Goal: Information Seeking & Learning: Learn about a topic

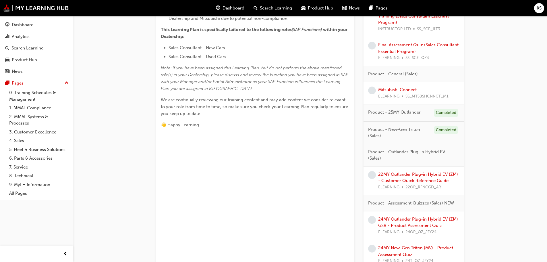
scroll to position [230, 0]
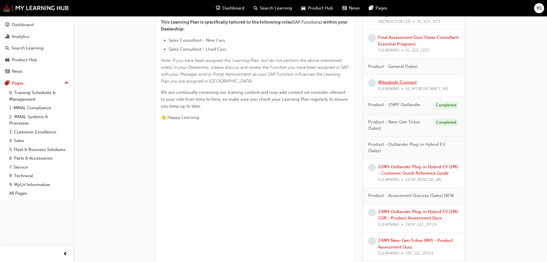
click at [391, 83] on link "Mitsubishi Connect" at bounding box center [397, 82] width 38 height 5
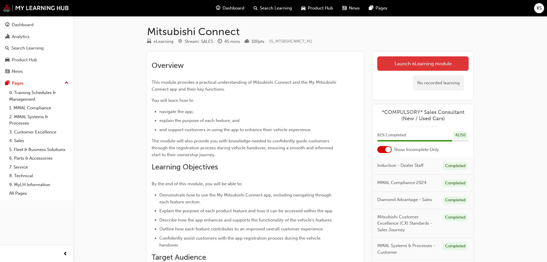
click at [421, 66] on link "Launch eLearning module" at bounding box center [422, 63] width 91 height 14
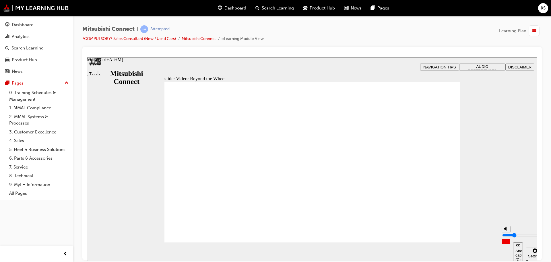
drag, startPoint x: 506, startPoint y: 228, endPoint x: 507, endPoint y: 236, distance: 8.1
click at [507, 236] on input "volume" at bounding box center [521, 234] width 37 height 5
type input "2"
click at [507, 237] on input "volume" at bounding box center [521, 234] width 37 height 5
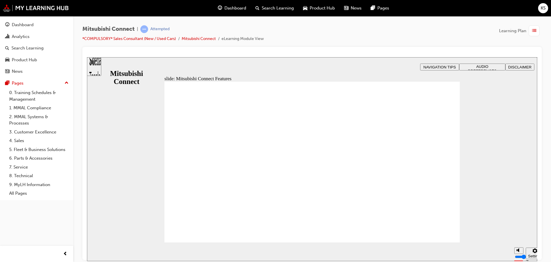
drag, startPoint x: 407, startPoint y: 112, endPoint x: 407, endPoint y: 121, distance: 8.3
